Goal: Find specific page/section: Find specific page/section

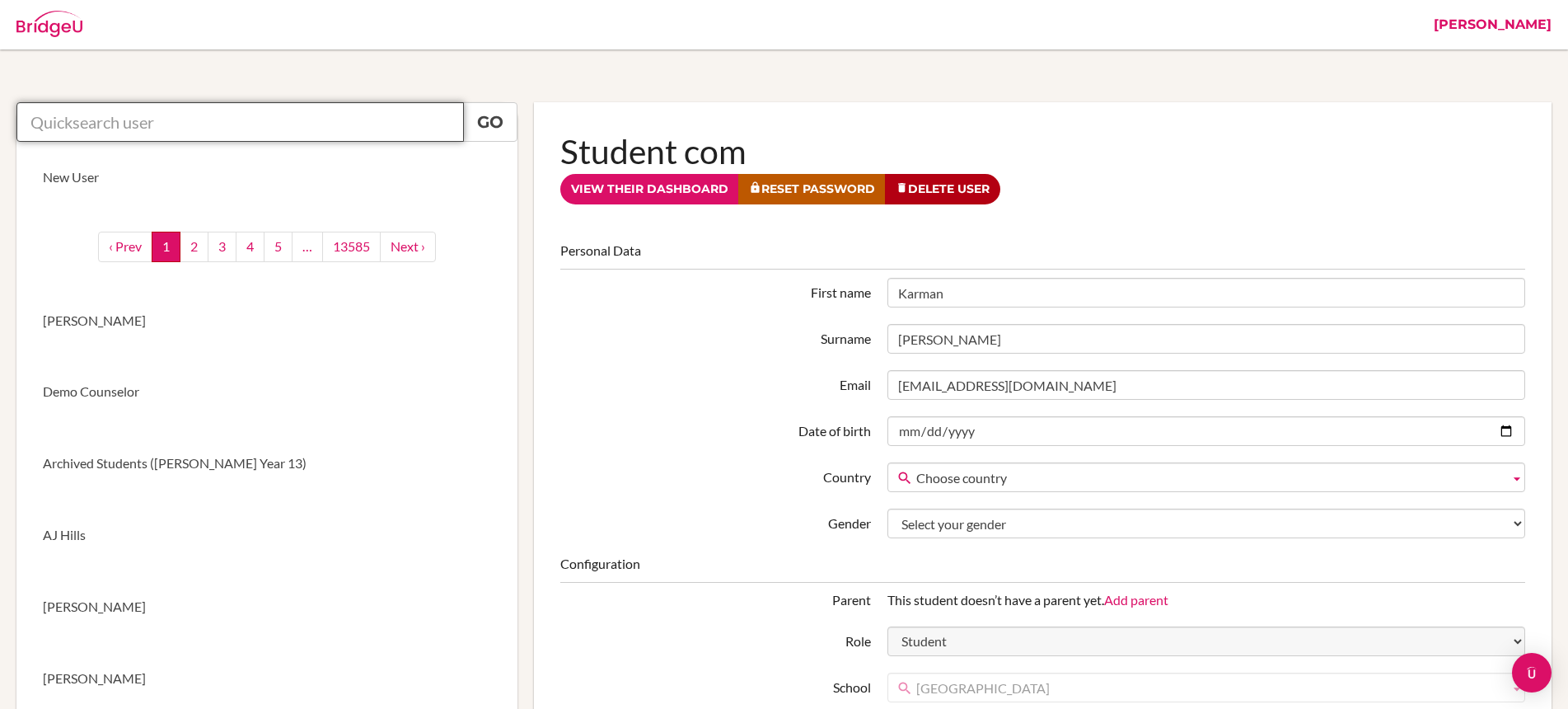
click at [322, 119] on input "text" at bounding box center [241, 122] width 448 height 40
type input "j"
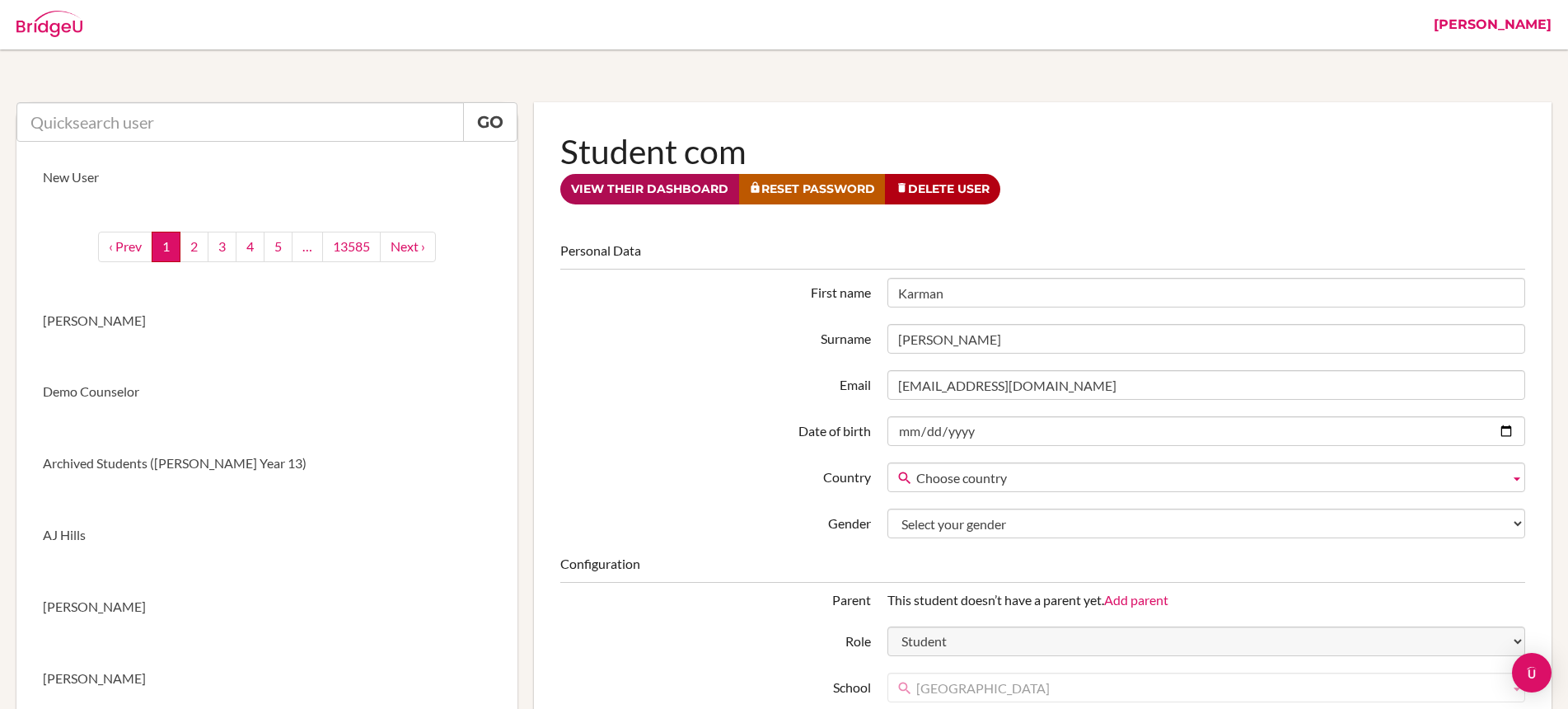
click at [626, 188] on link "View their dashboard" at bounding box center [650, 189] width 179 height 30
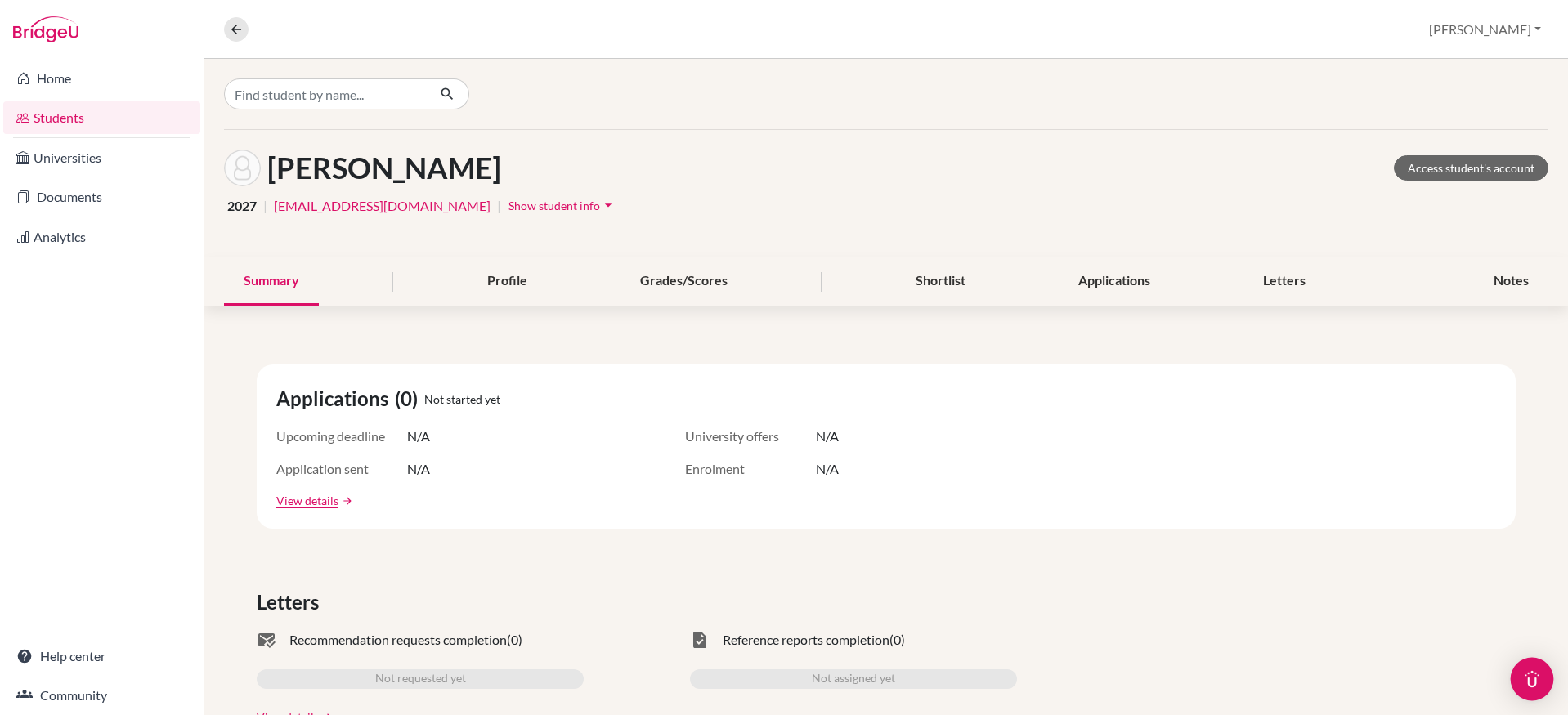
click at [1533, 674] on img "Open Intercom Messenger" at bounding box center [1532, 679] width 21 height 21
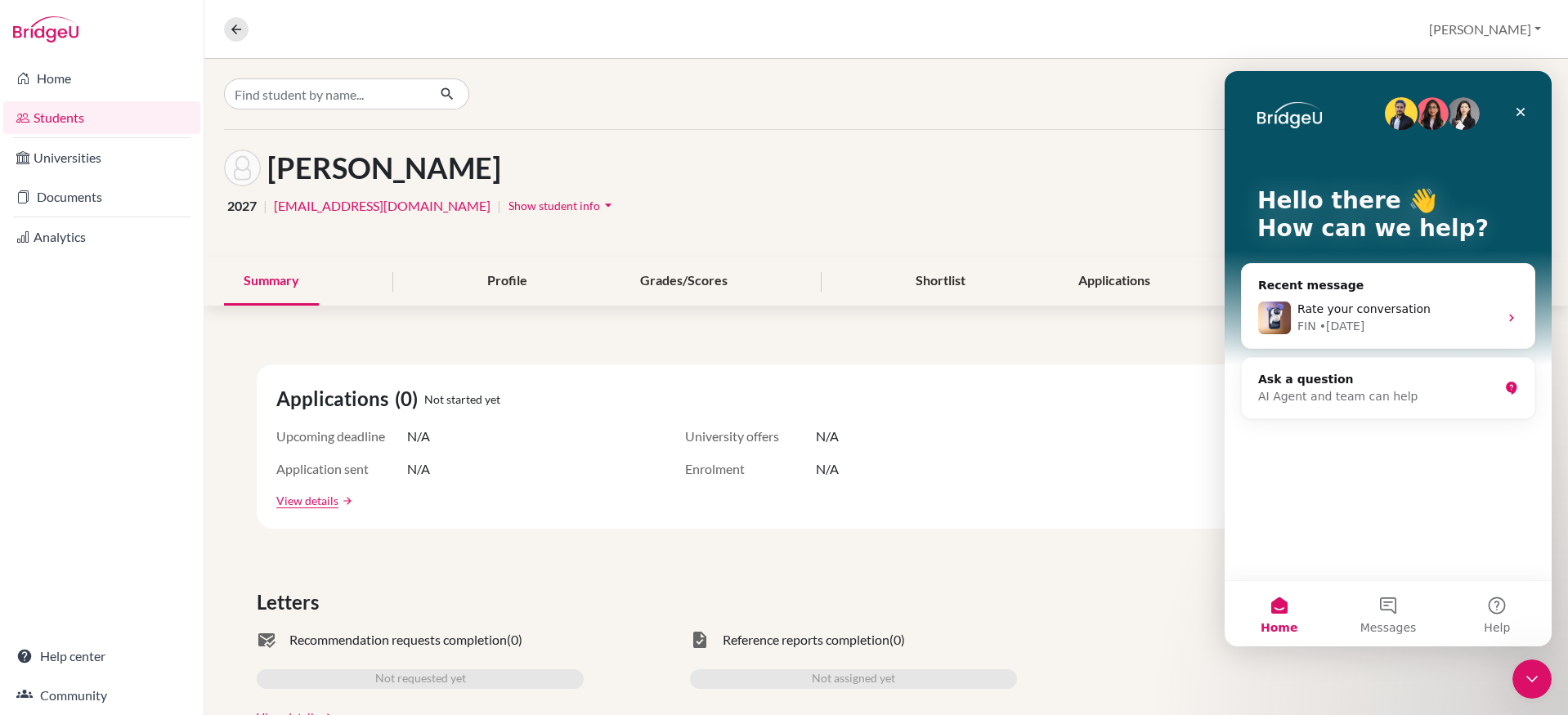
click at [1358, 682] on div "mark_email_read Recommendation requests completion (0) Not requested yet View d…" at bounding box center [886, 678] width 1259 height 96
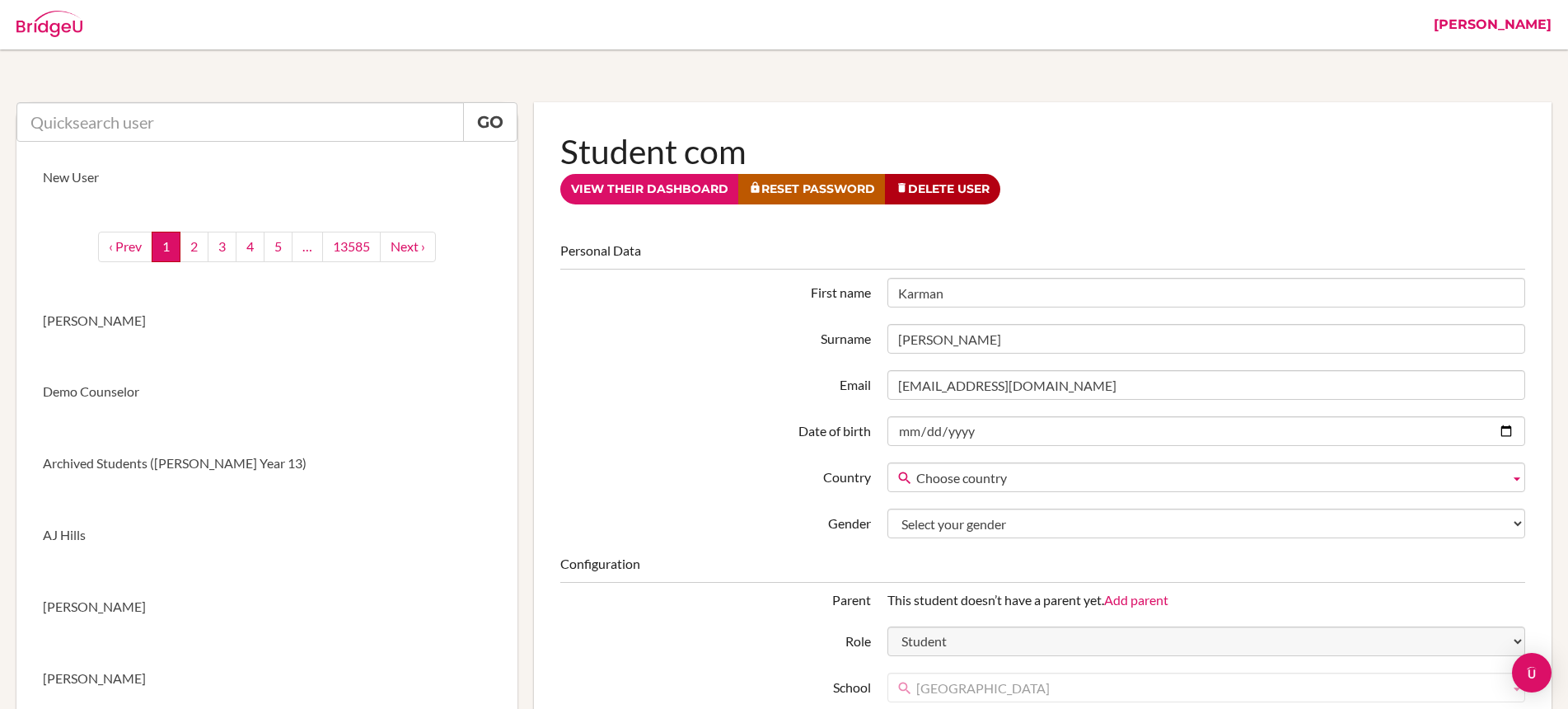
click at [1547, 23] on link "[PERSON_NAME]" at bounding box center [1492, 25] width 134 height 50
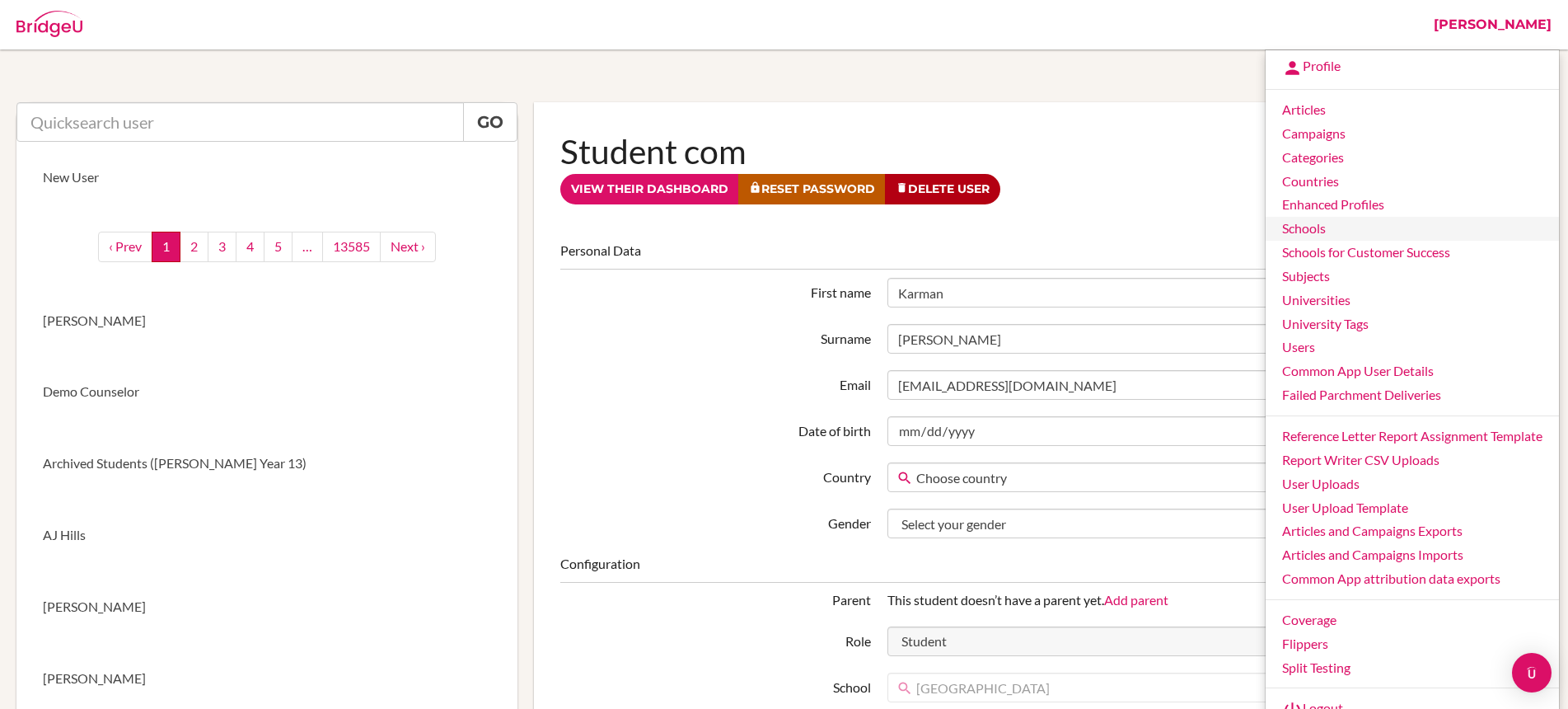
click at [1333, 232] on link "Schools" at bounding box center [1412, 228] width 293 height 24
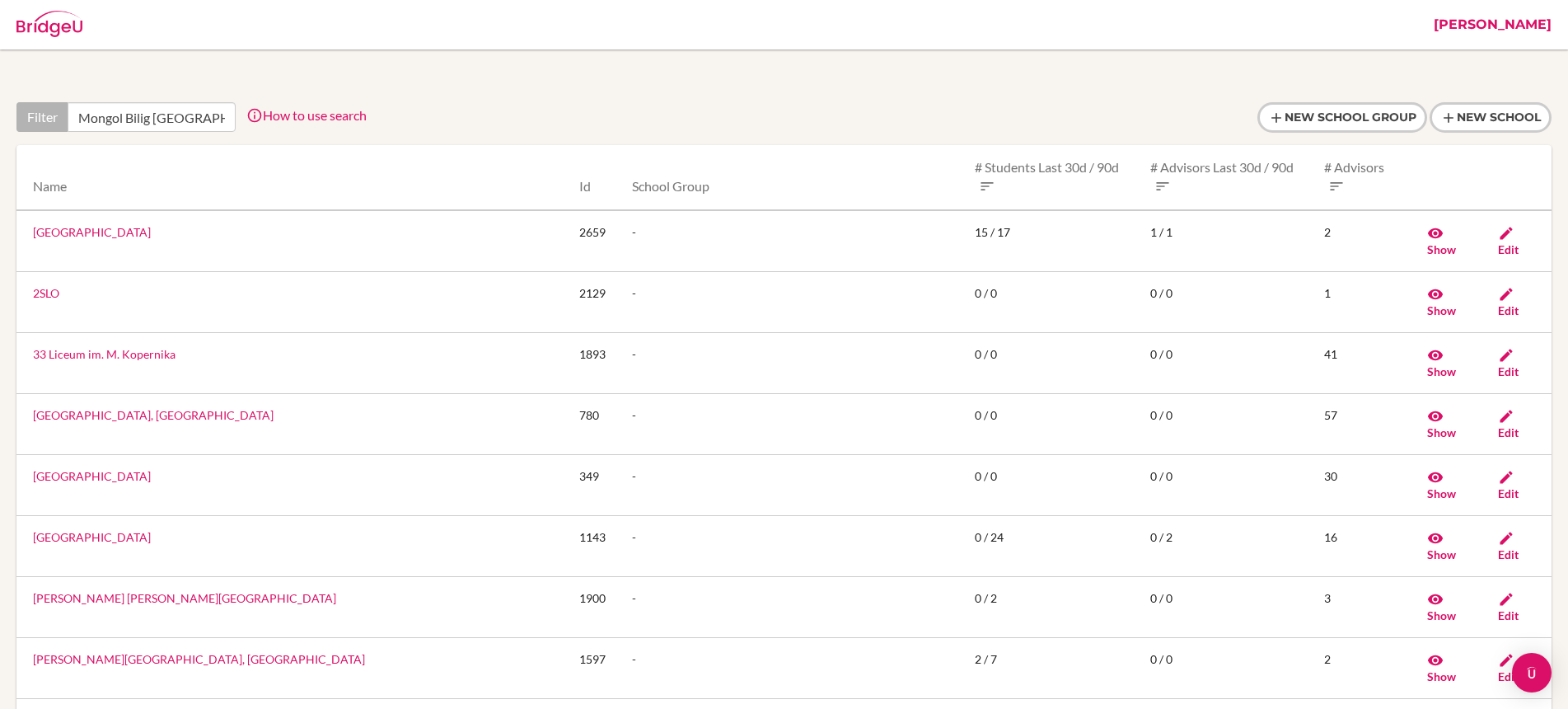
scroll to position [0, 85]
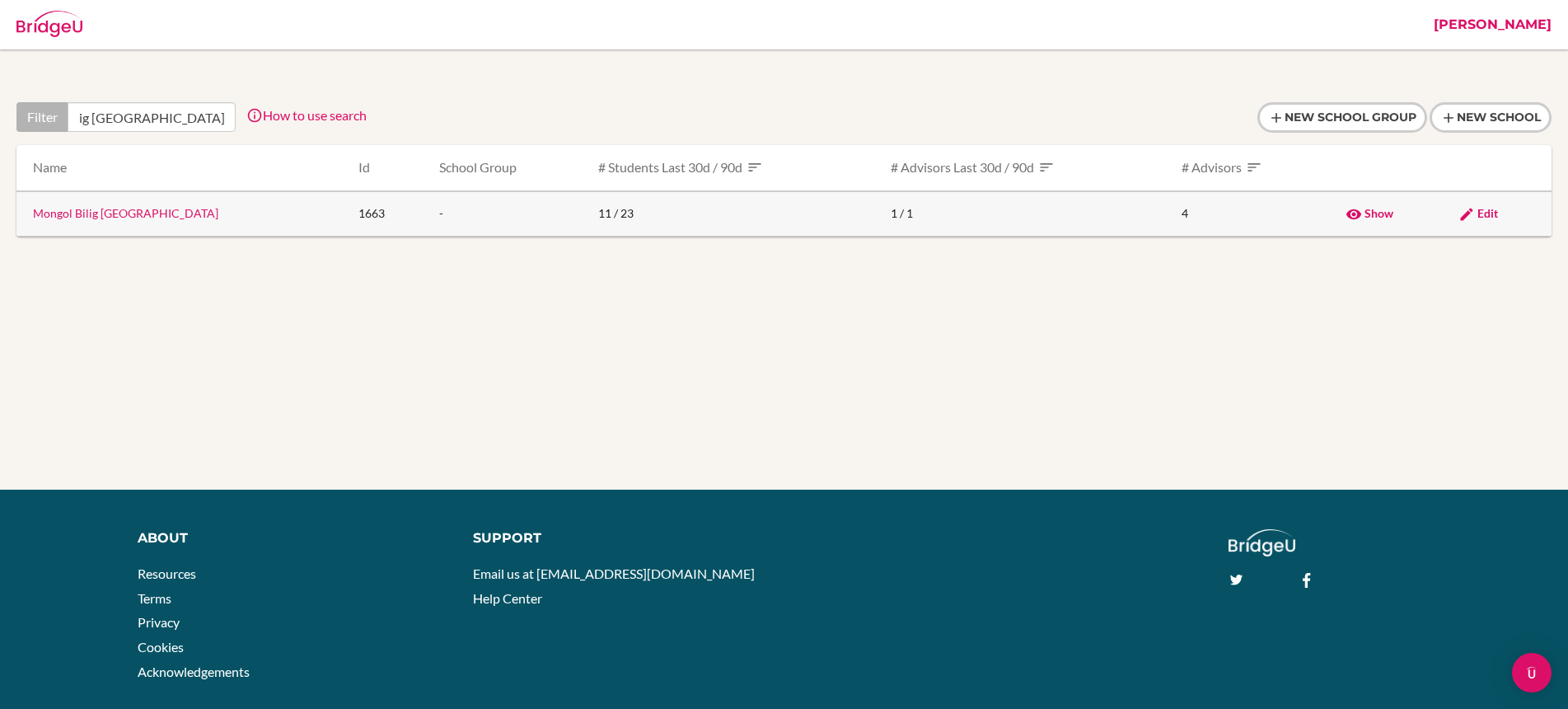
type input "Mongol Bilig Oyun International School"
click at [213, 214] on link "Mongol Bilig Oyun International School" at bounding box center [125, 213] width 185 height 14
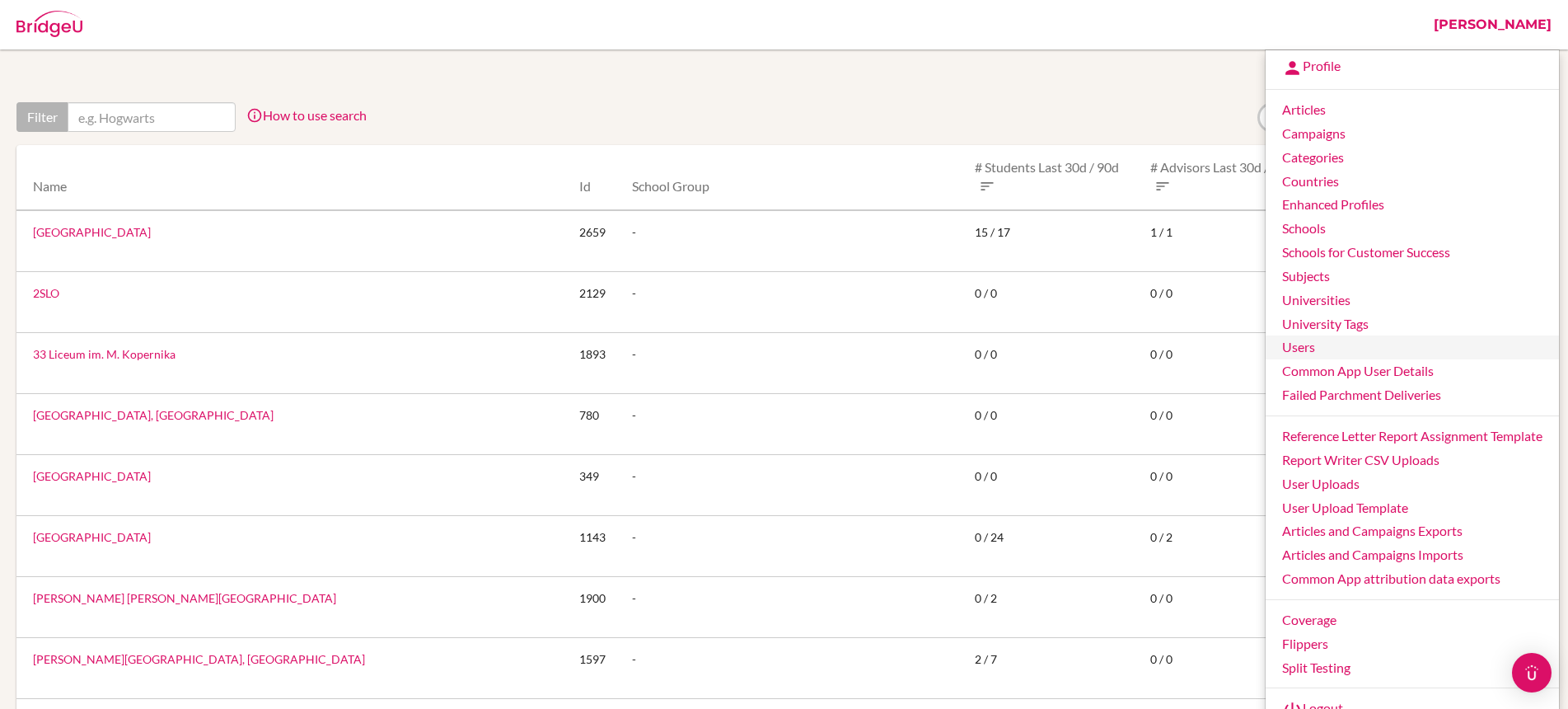
click at [1320, 351] on link "Users" at bounding box center [1412, 347] width 293 height 24
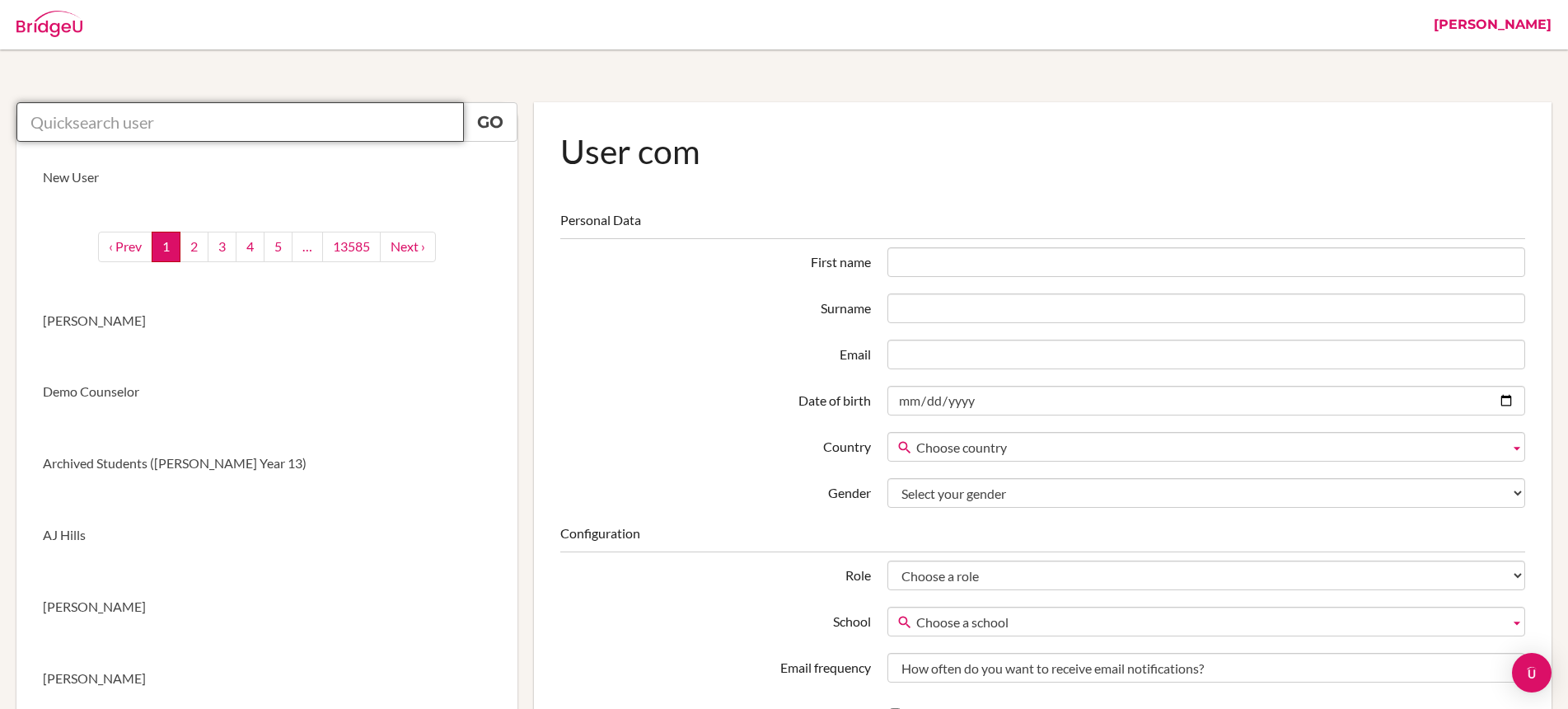
click at [239, 117] on input "text" at bounding box center [241, 122] width 448 height 40
paste input "[EMAIL_ADDRESS][DOMAIN_NAME]"
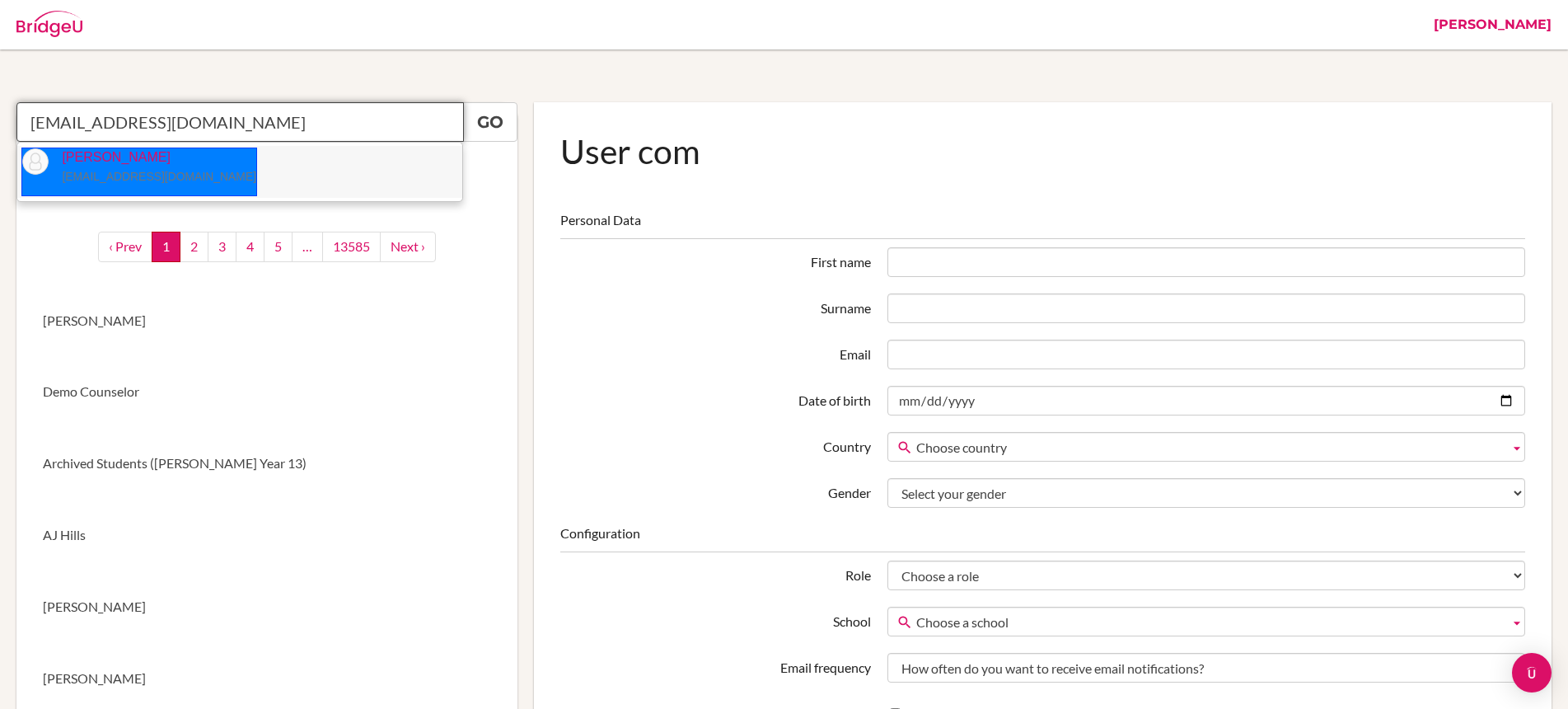
click at [120, 167] on p "[PERSON_NAME] [EMAIL_ADDRESS][DOMAIN_NAME]" at bounding box center [153, 167] width 208 height 38
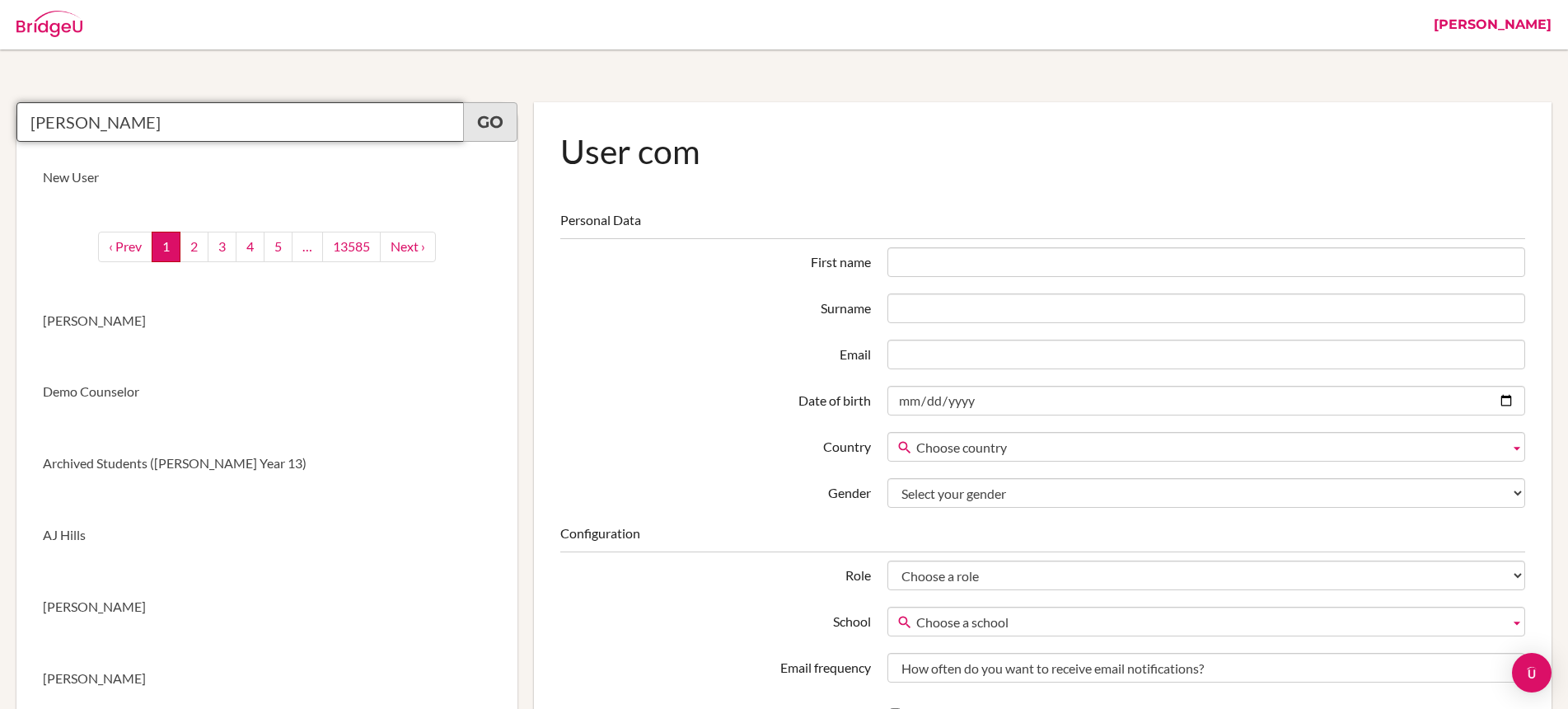
type input "[PERSON_NAME]"
click at [493, 117] on link "Go" at bounding box center [490, 122] width 54 height 40
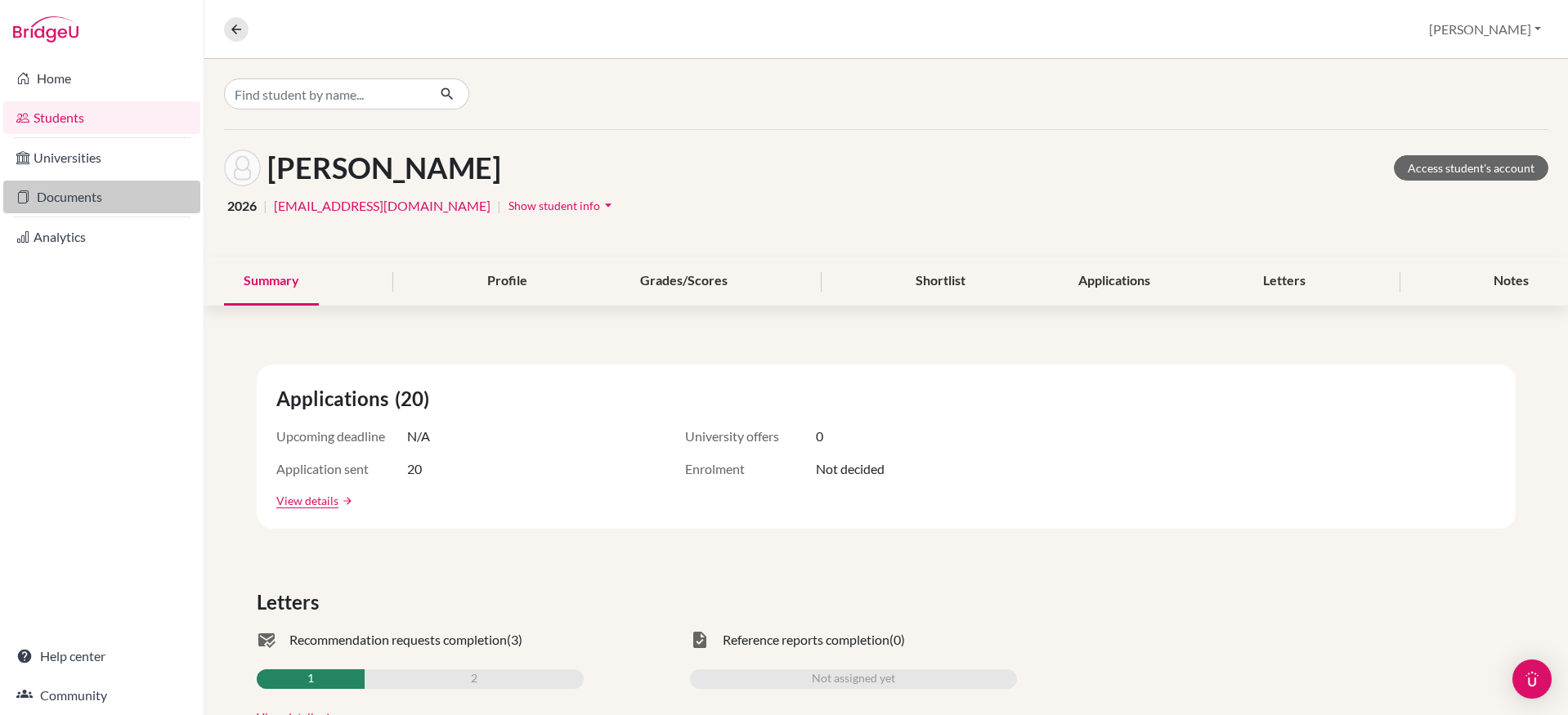
click at [66, 193] on link "Documents" at bounding box center [101, 197] width 197 height 33
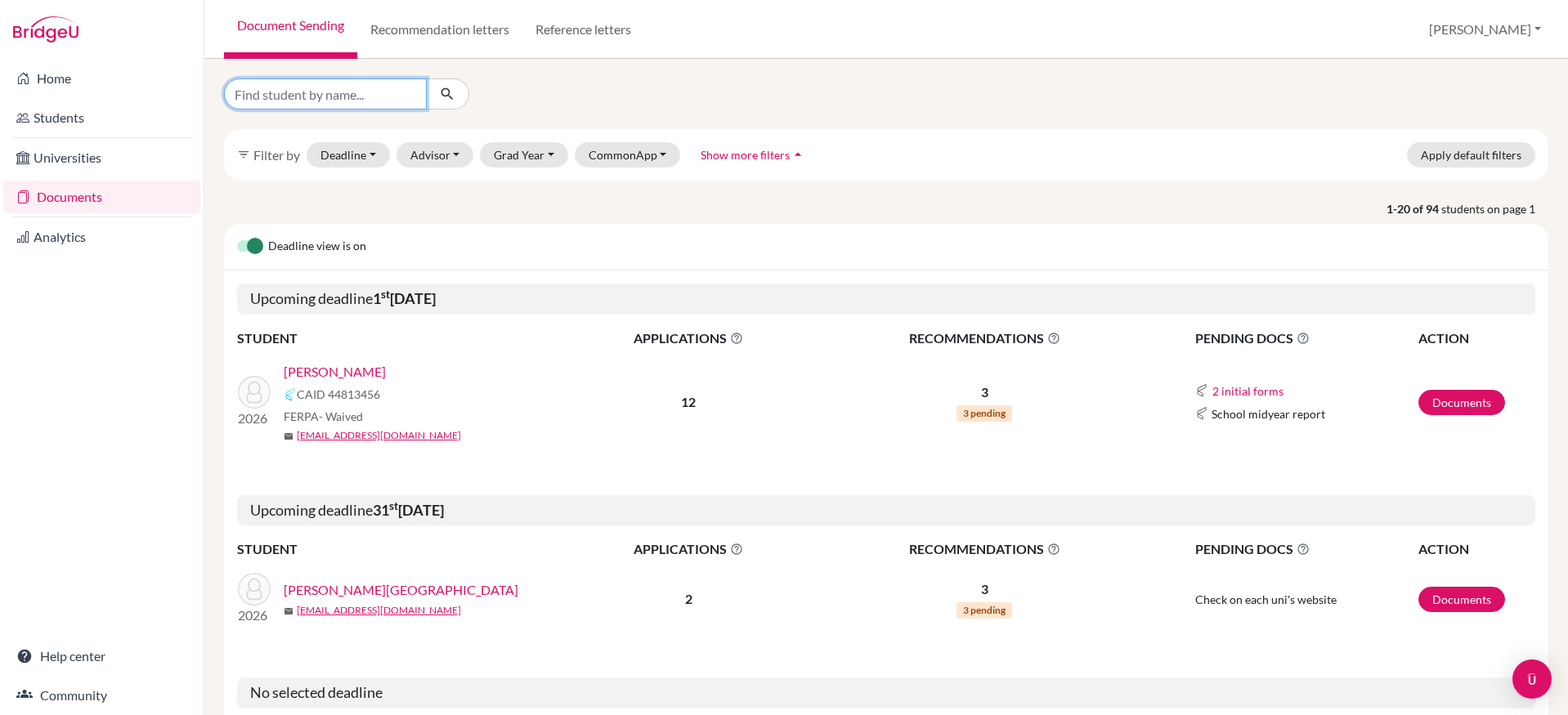
click at [346, 93] on input "Find student by name..." at bounding box center [325, 94] width 203 height 31
paste input "[EMAIL_ADDRESS][DOMAIN_NAME]"
type input "[EMAIL_ADDRESS][DOMAIN_NAME]"
click at [447, 99] on icon "submit" at bounding box center [448, 94] width 17 height 17
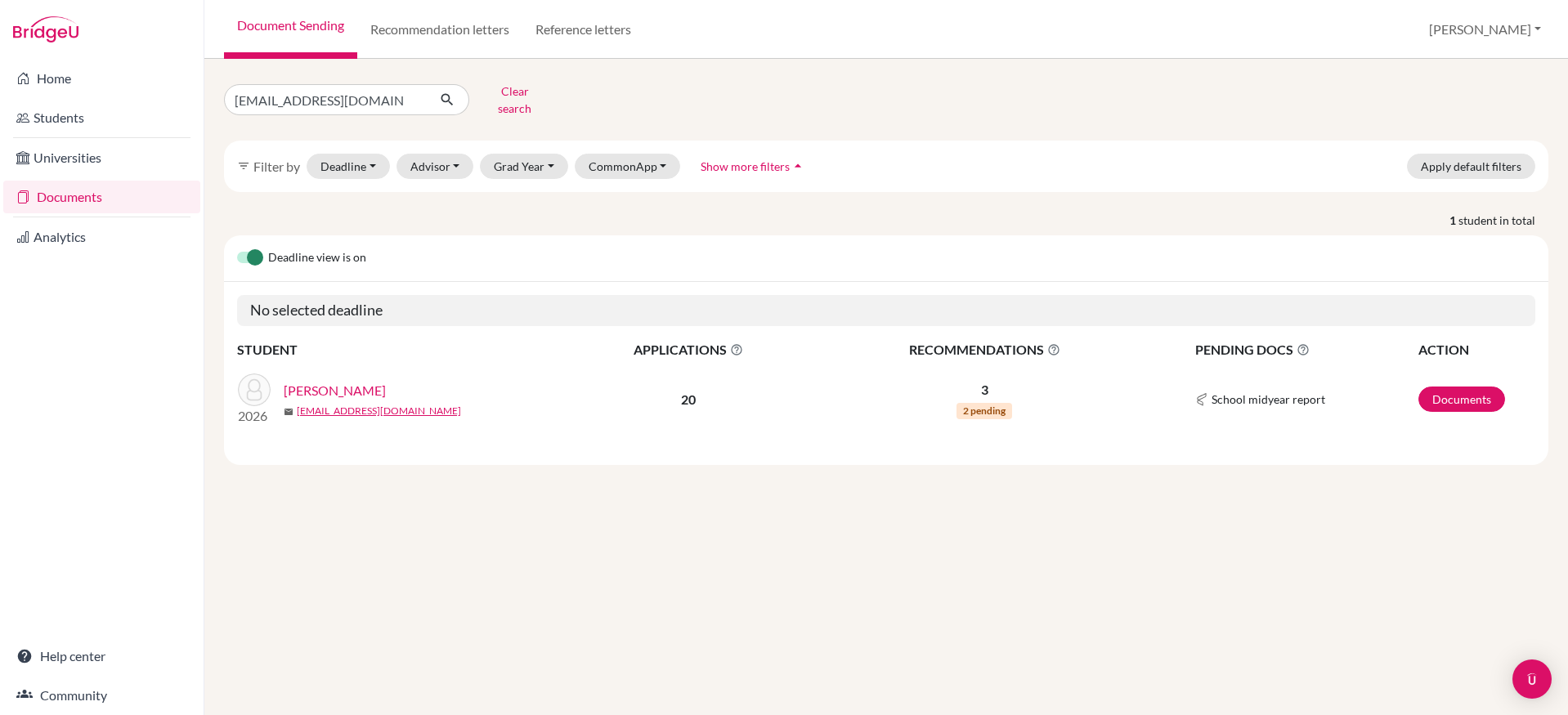
click at [361, 381] on link "[PERSON_NAME]" at bounding box center [335, 390] width 102 height 19
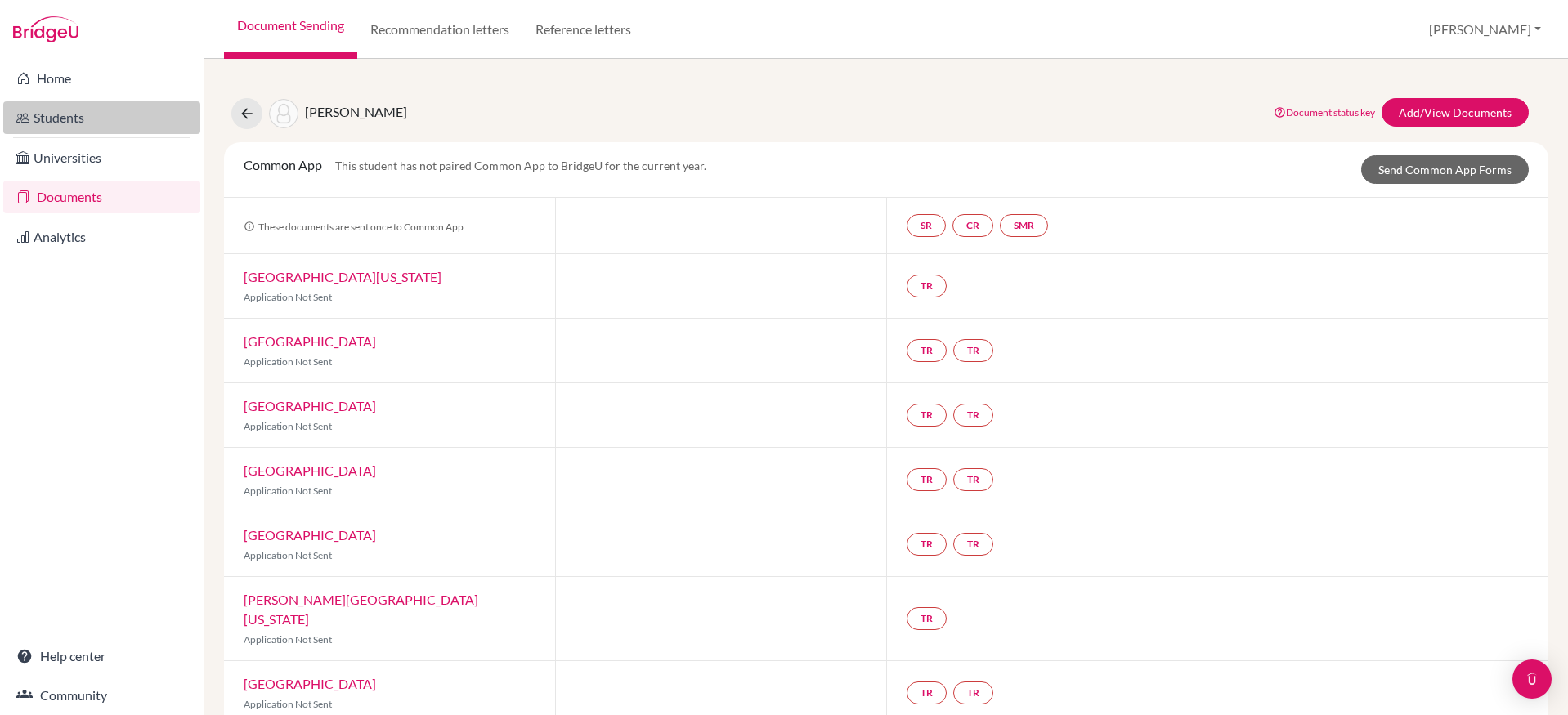
click at [97, 115] on link "Students" at bounding box center [101, 117] width 197 height 33
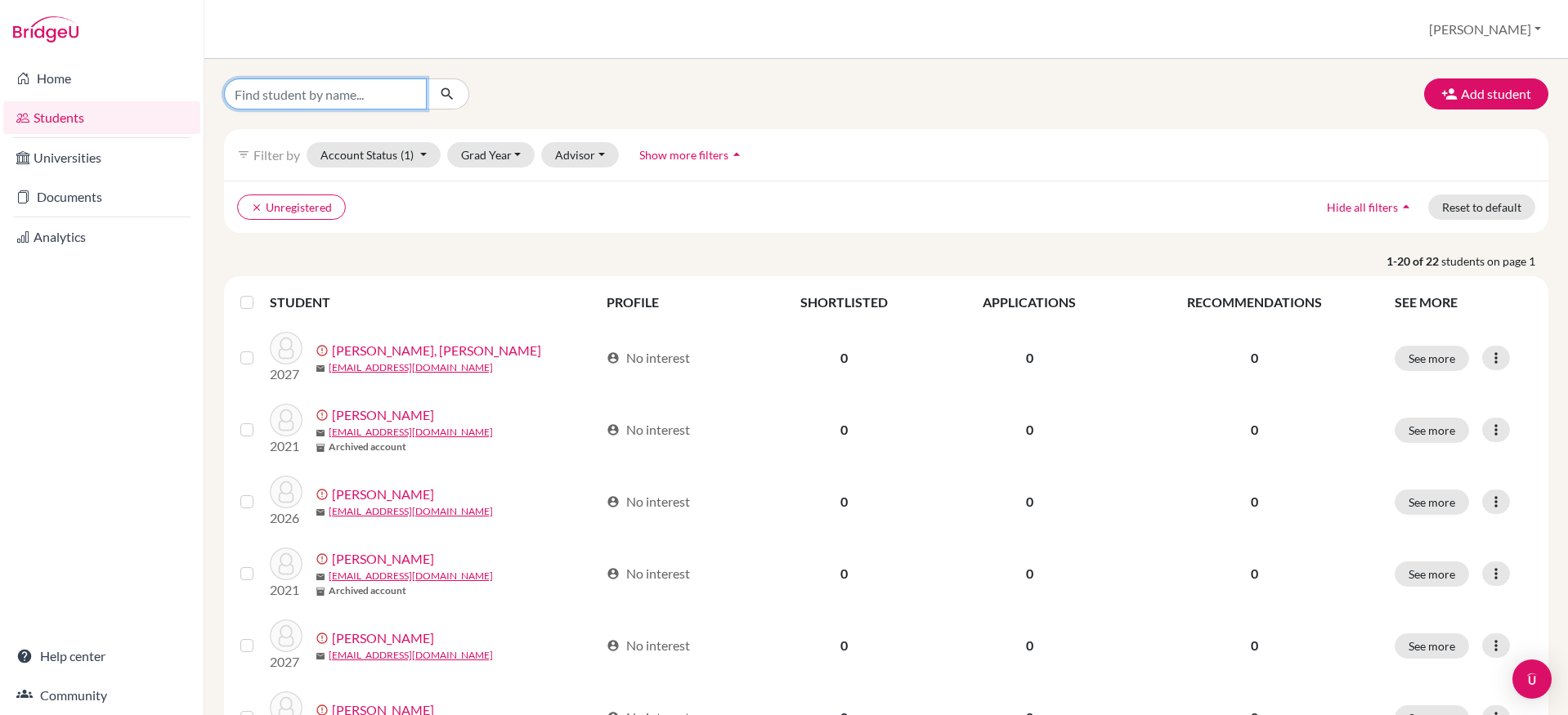
click at [366, 98] on input "Find student by name..." at bounding box center [325, 94] width 203 height 31
paste input "[EMAIL_ADDRESS][DOMAIN_NAME]"
type input "[EMAIL_ADDRESS][DOMAIN_NAME]"
click button "submit" at bounding box center [448, 94] width 44 height 31
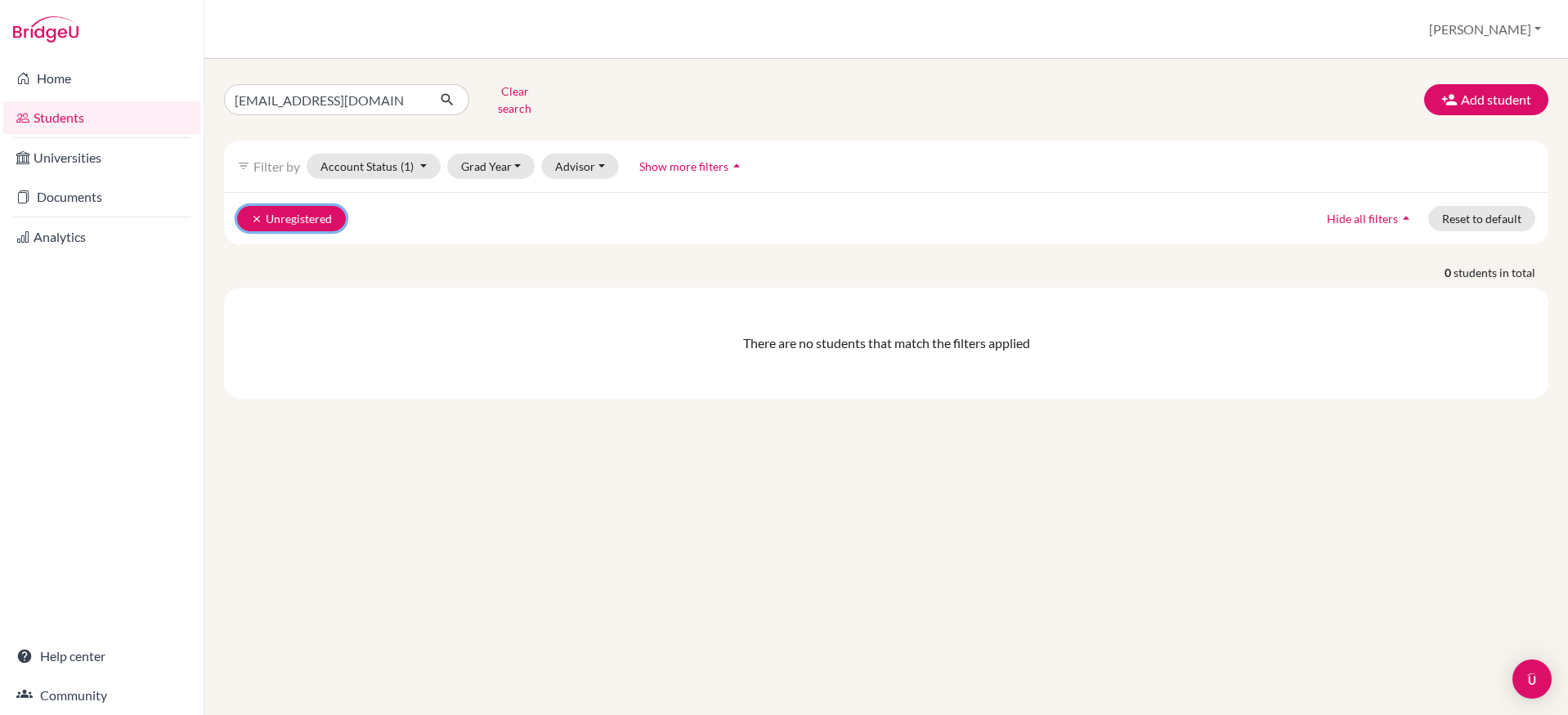
click at [266, 207] on button "clear Unregistered" at bounding box center [292, 219] width 109 height 25
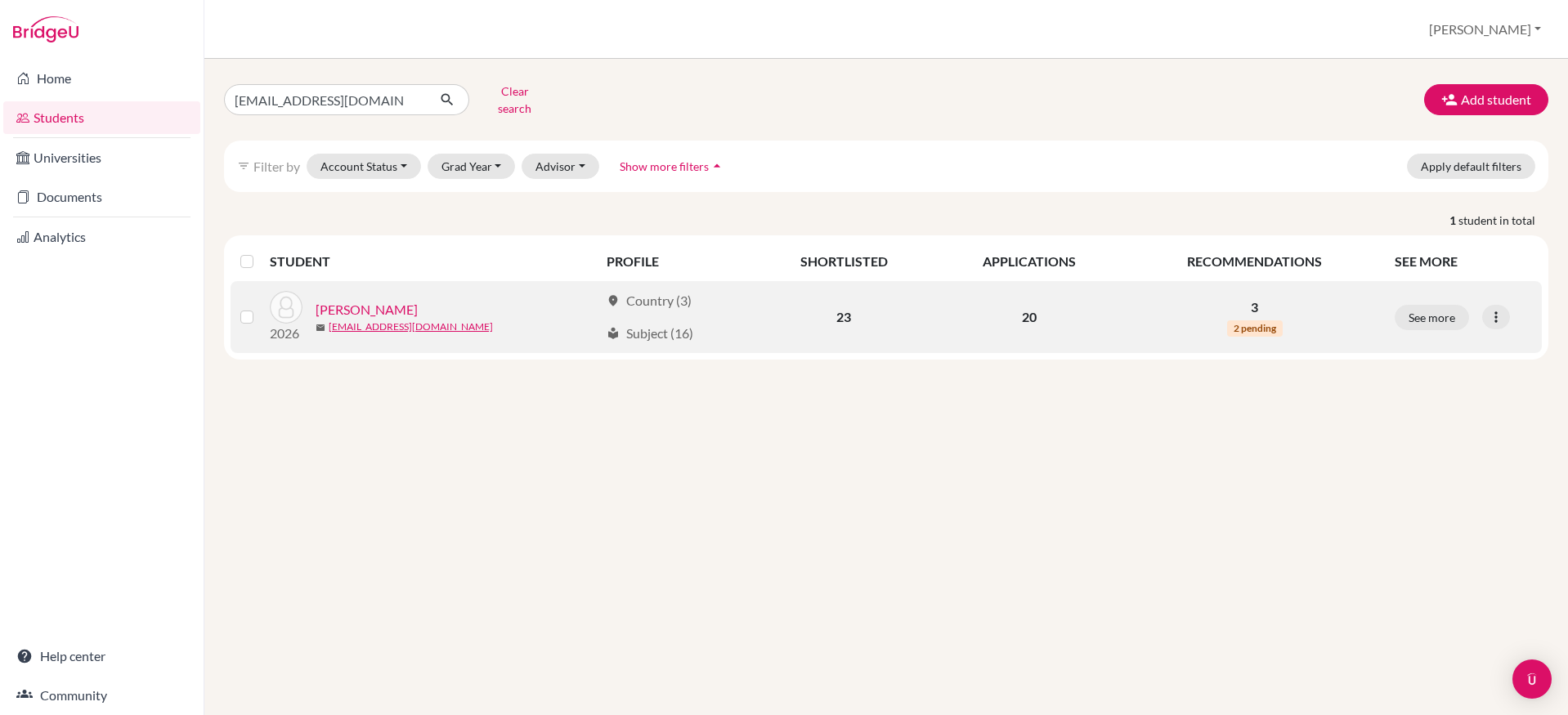
click at [389, 300] on link "[PERSON_NAME]" at bounding box center [366, 309] width 102 height 19
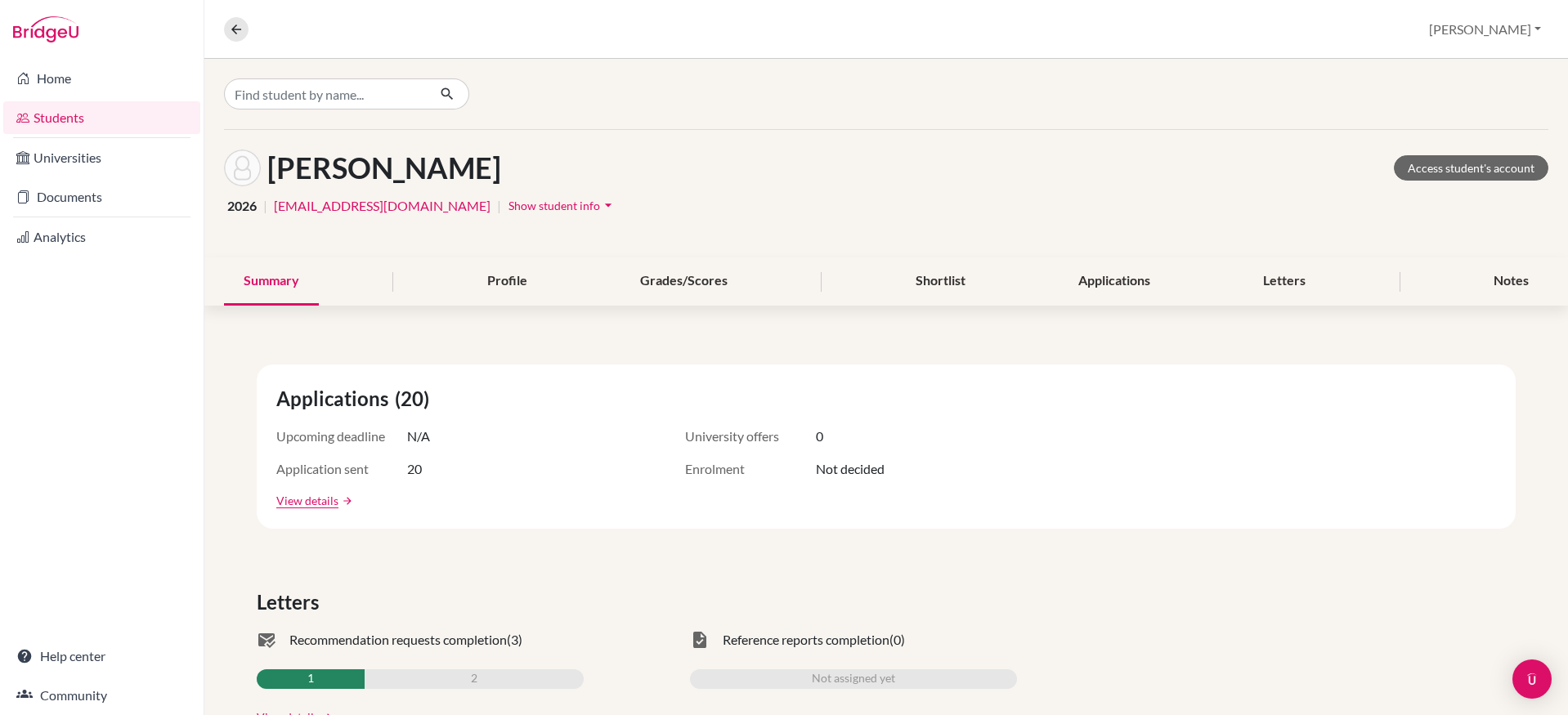
click at [509, 206] on span "Show student info" at bounding box center [554, 205] width 91 height 14
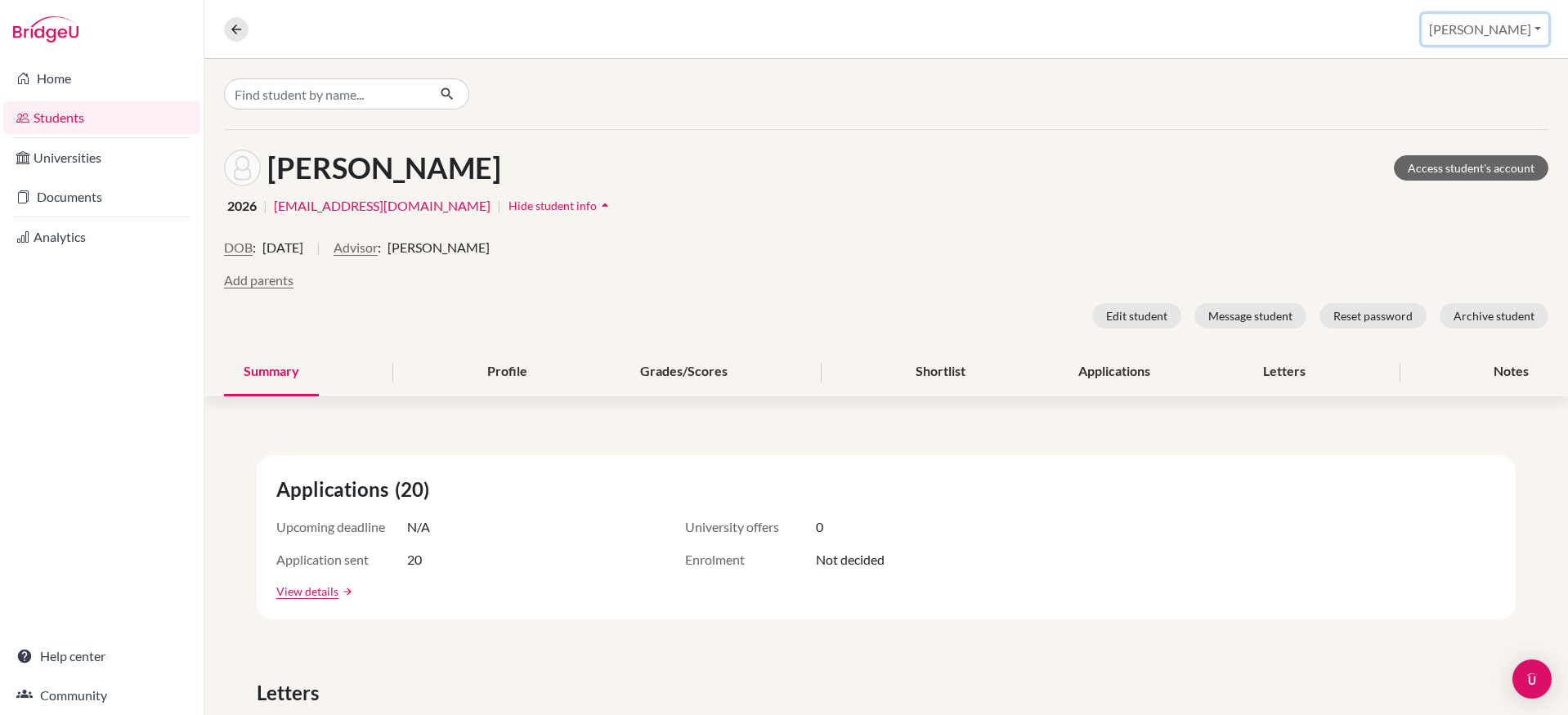
click at [1519, 28] on button "[PERSON_NAME]" at bounding box center [1485, 29] width 127 height 31
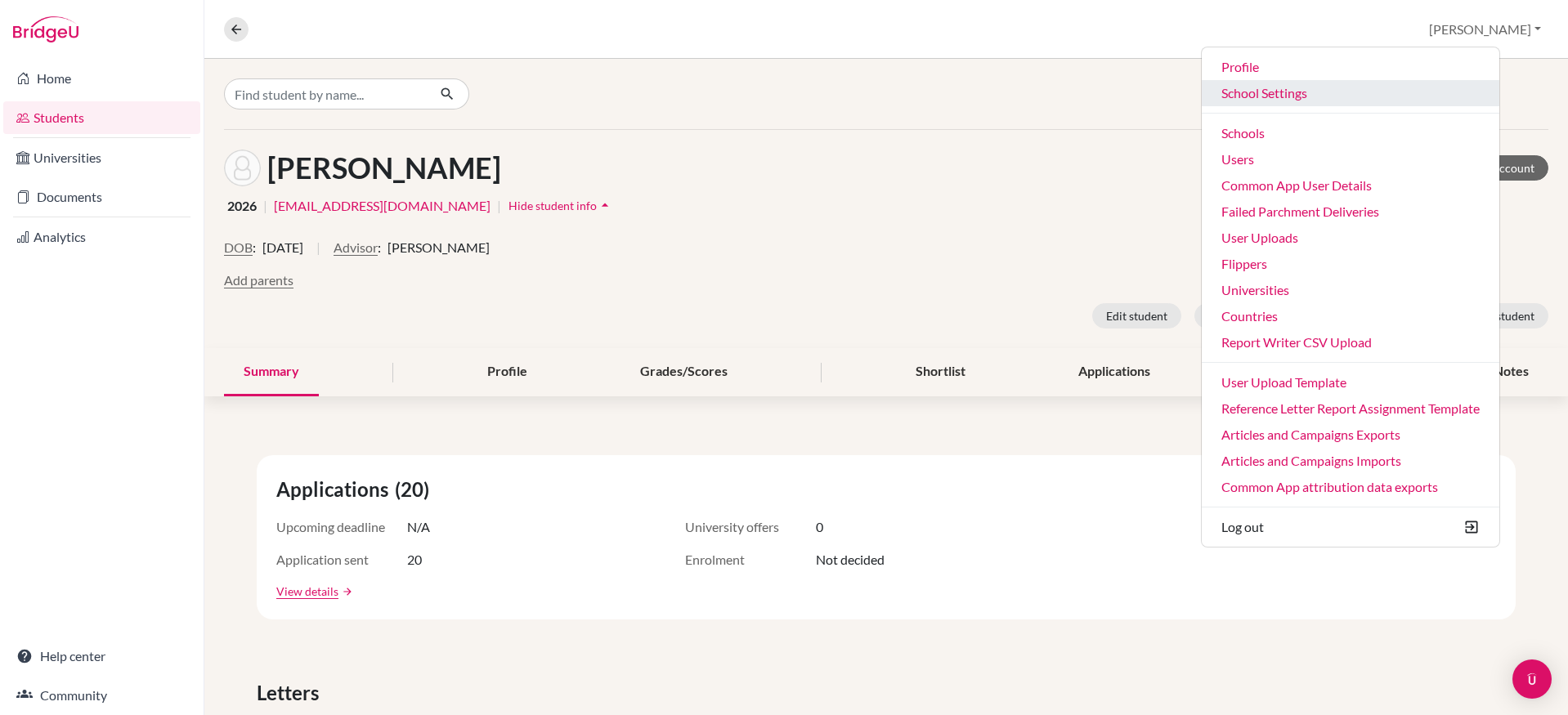
click at [1347, 91] on link "School Settings" at bounding box center [1351, 93] width 298 height 26
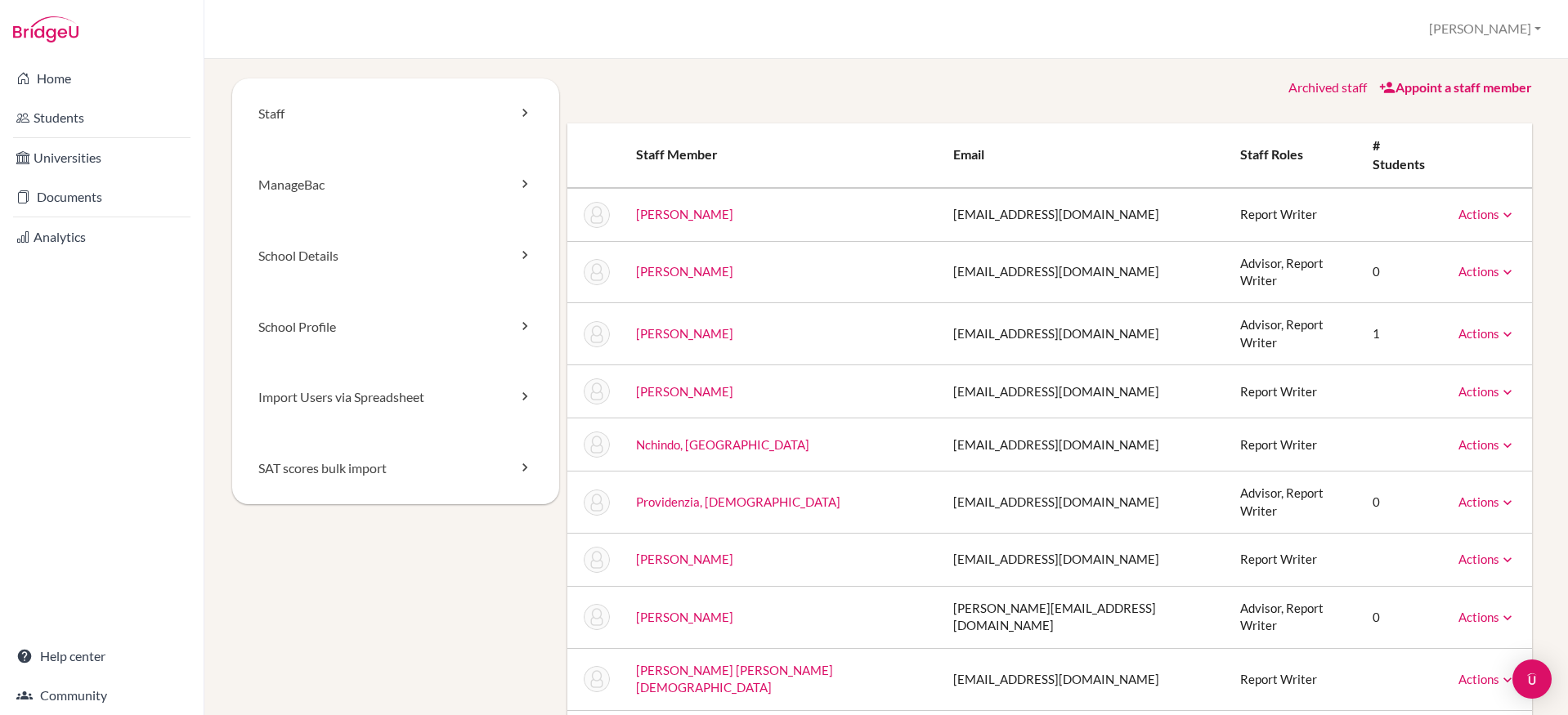
click at [709, 90] on div "Archived staff Appoint a staff member" at bounding box center [1050, 88] width 965 height 18
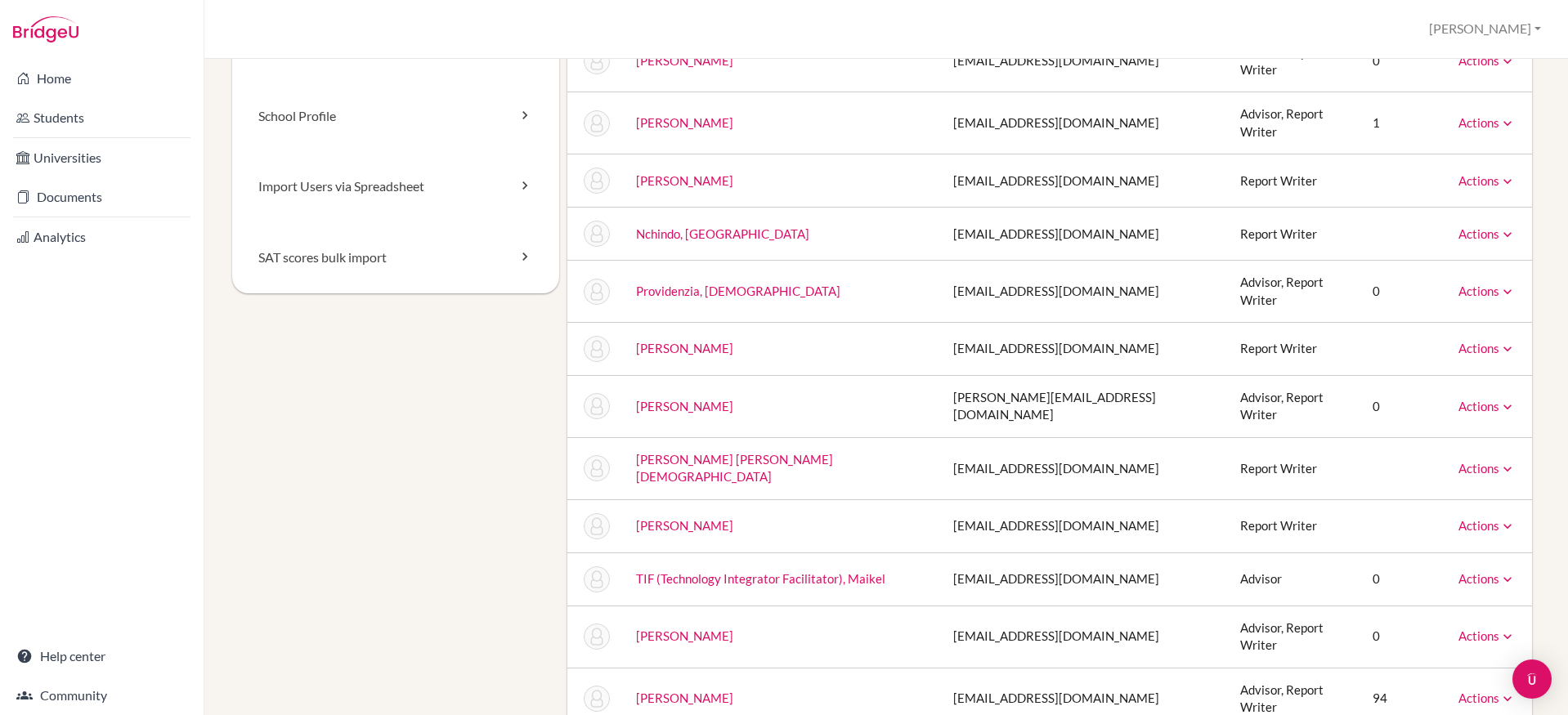
scroll to position [221, 0]
